Goal: Transaction & Acquisition: Subscribe to service/newsletter

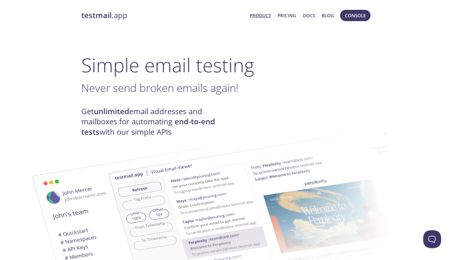
click at [260, 13] on link "Product" at bounding box center [260, 16] width 21 height 8
click at [284, 15] on link "Pricing" at bounding box center [287, 16] width 18 height 8
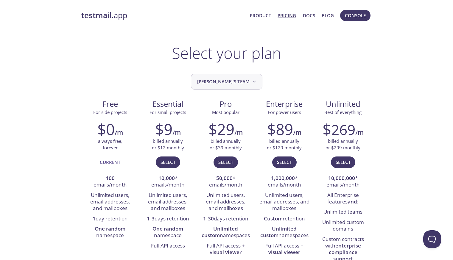
click at [230, 77] on button "[PERSON_NAME]'s team" at bounding box center [226, 82] width 71 height 16
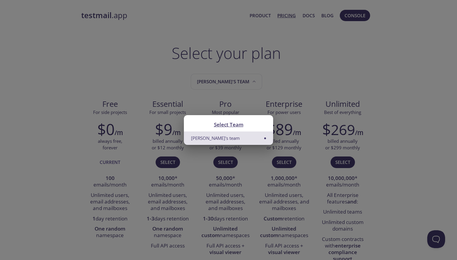
click at [241, 65] on div "Select Team Kevin's team" at bounding box center [228, 130] width 457 height 260
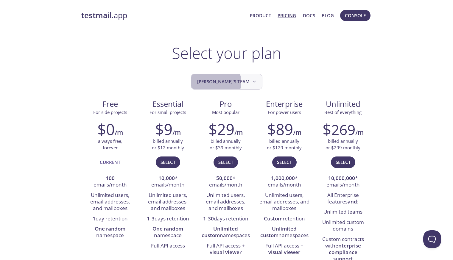
click at [225, 82] on span "[PERSON_NAME]'s team" at bounding box center [227, 82] width 60 height 8
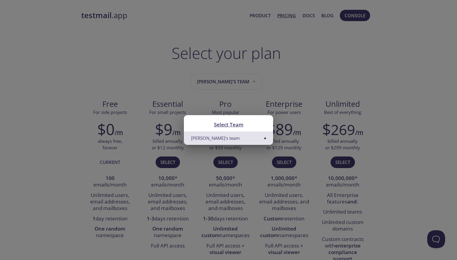
click at [270, 61] on div "Select Team Kevin's team" at bounding box center [228, 130] width 457 height 260
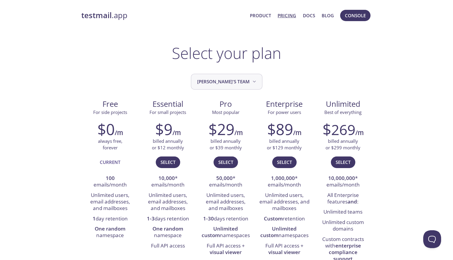
click at [247, 81] on button "[PERSON_NAME]'s team" at bounding box center [226, 82] width 71 height 16
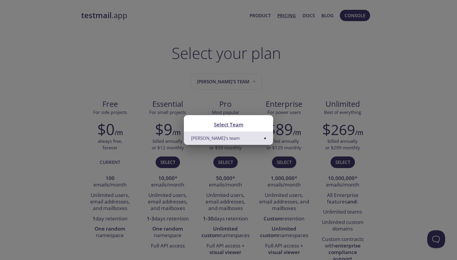
click at [250, 141] on li "[PERSON_NAME]'s team" at bounding box center [228, 138] width 89 height 13
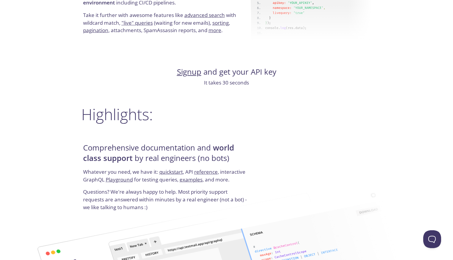
scroll to position [581, 0]
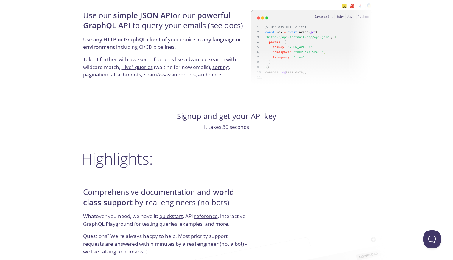
click at [190, 119] on link "Signup" at bounding box center [189, 116] width 24 height 10
